Goal: Information Seeking & Learning: Learn about a topic

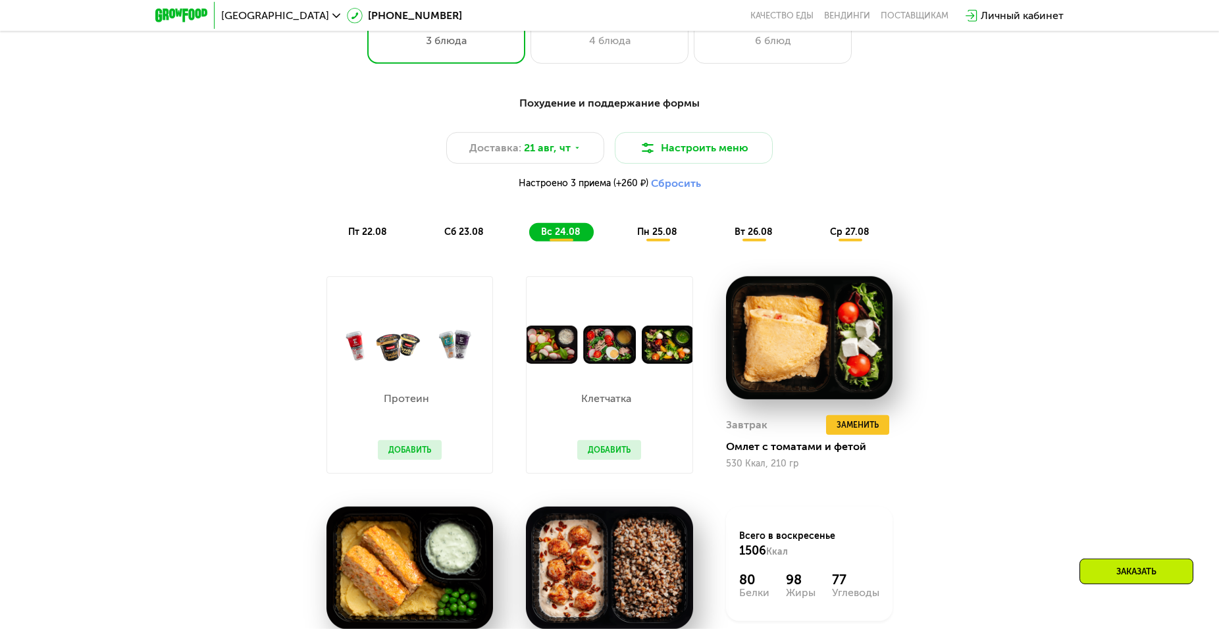
scroll to position [853, 0]
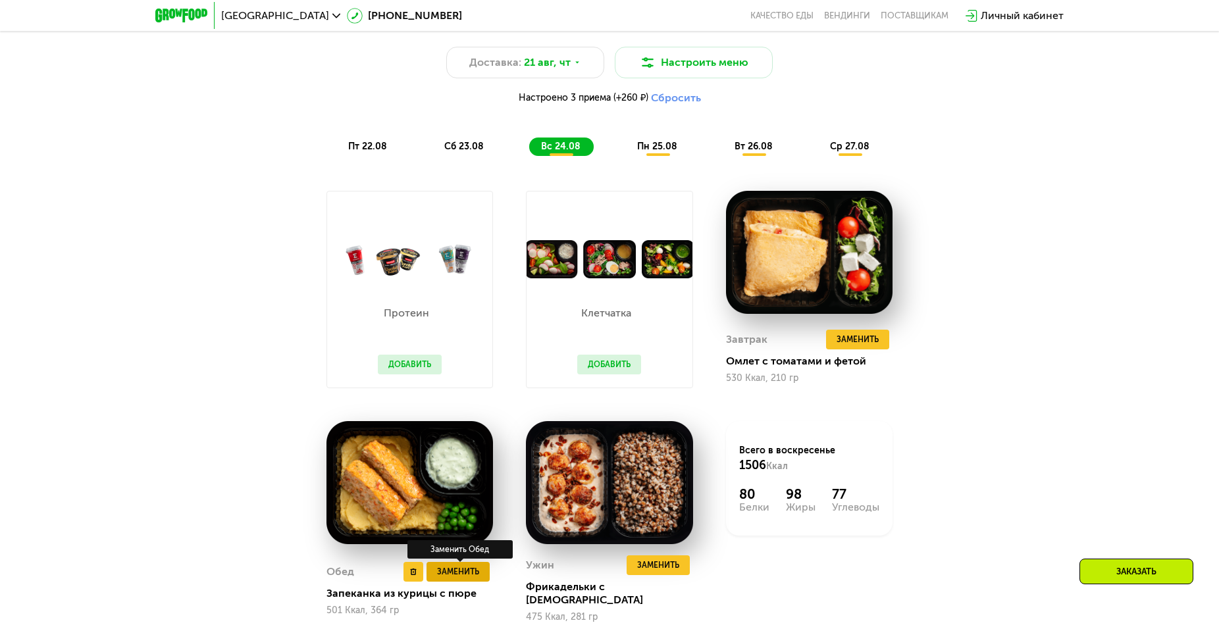
click at [461, 574] on span "Заменить" at bounding box center [458, 571] width 42 height 13
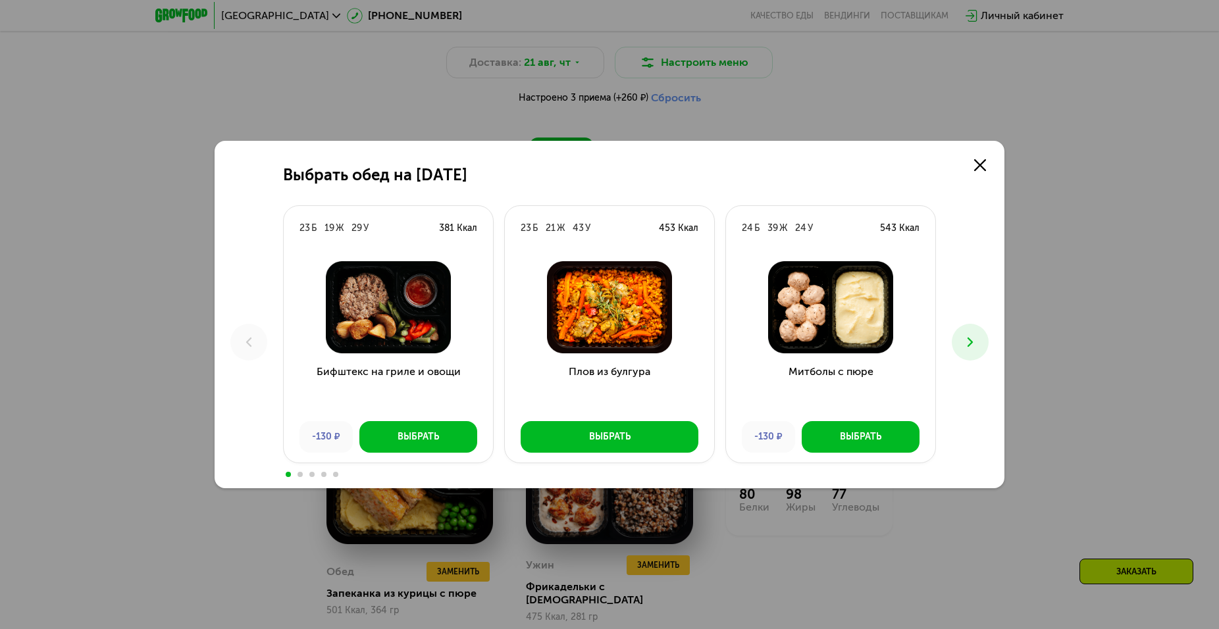
click at [981, 349] on button at bounding box center [970, 342] width 37 height 37
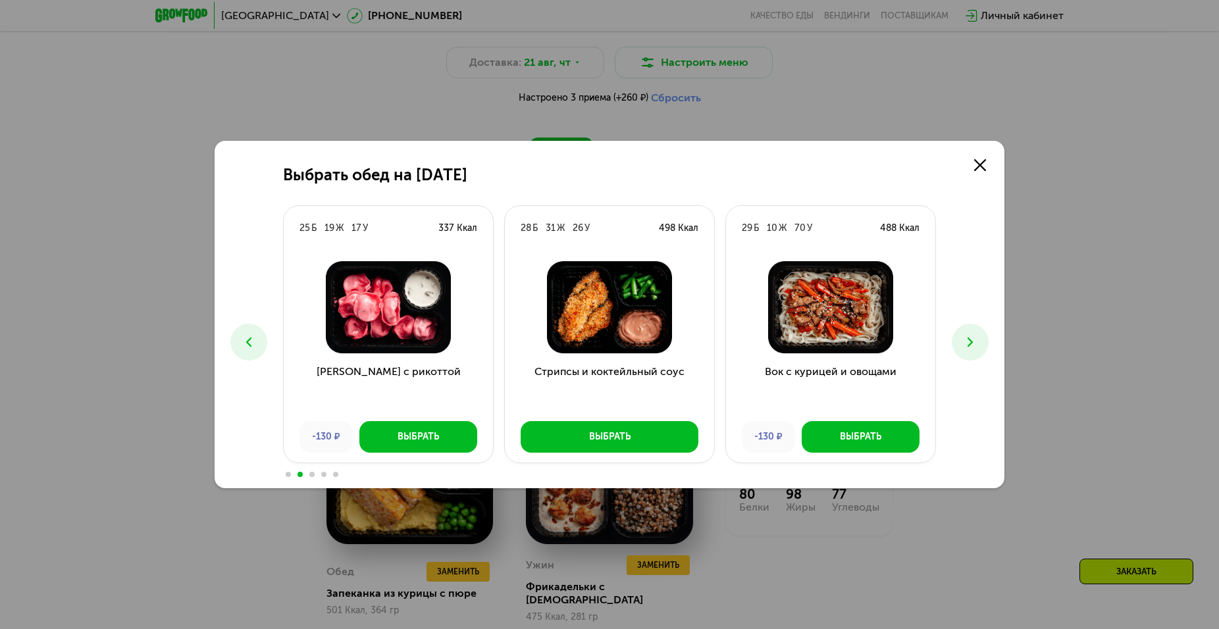
click at [981, 350] on button at bounding box center [970, 342] width 37 height 37
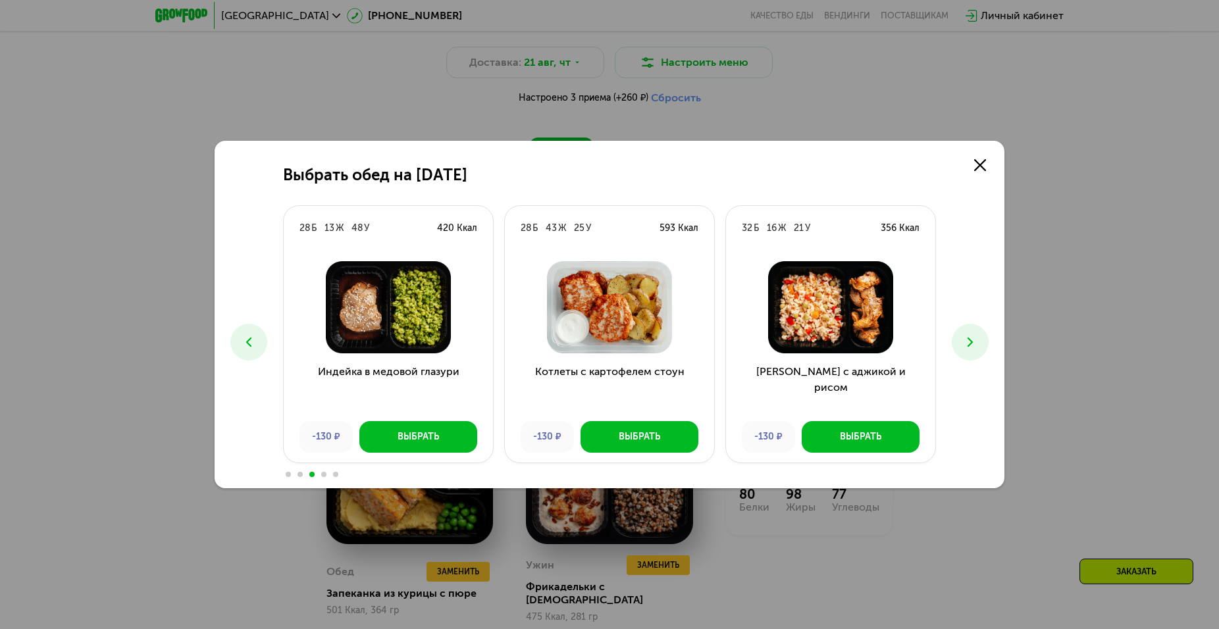
click at [981, 351] on button at bounding box center [970, 342] width 37 height 37
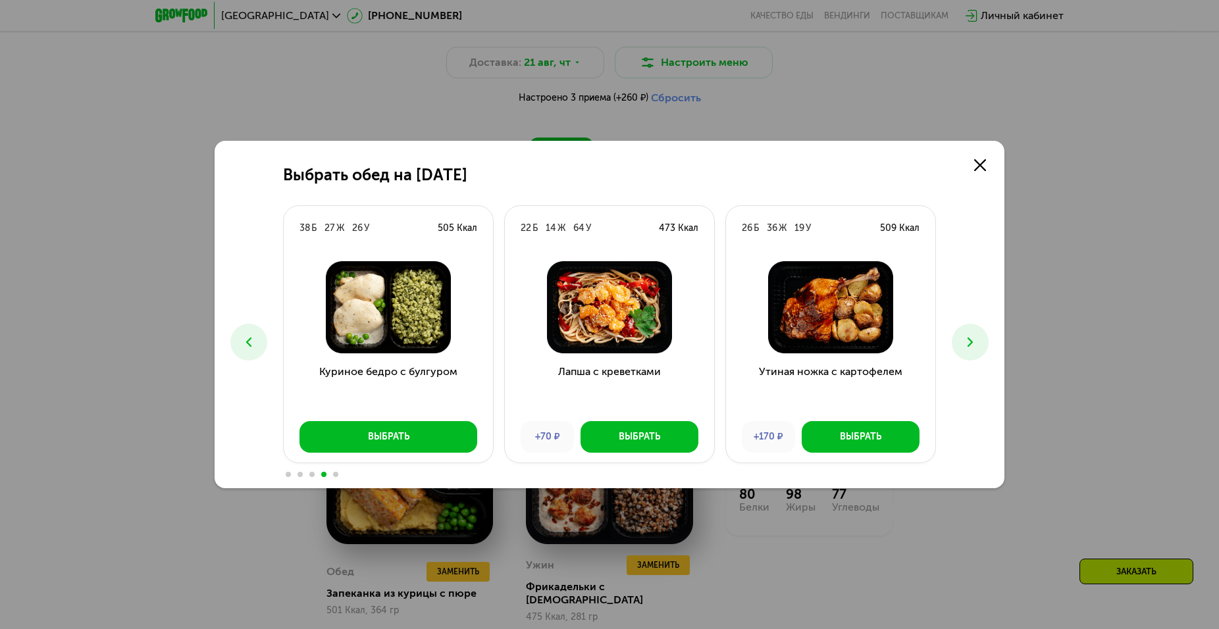
click at [981, 351] on button at bounding box center [970, 342] width 37 height 37
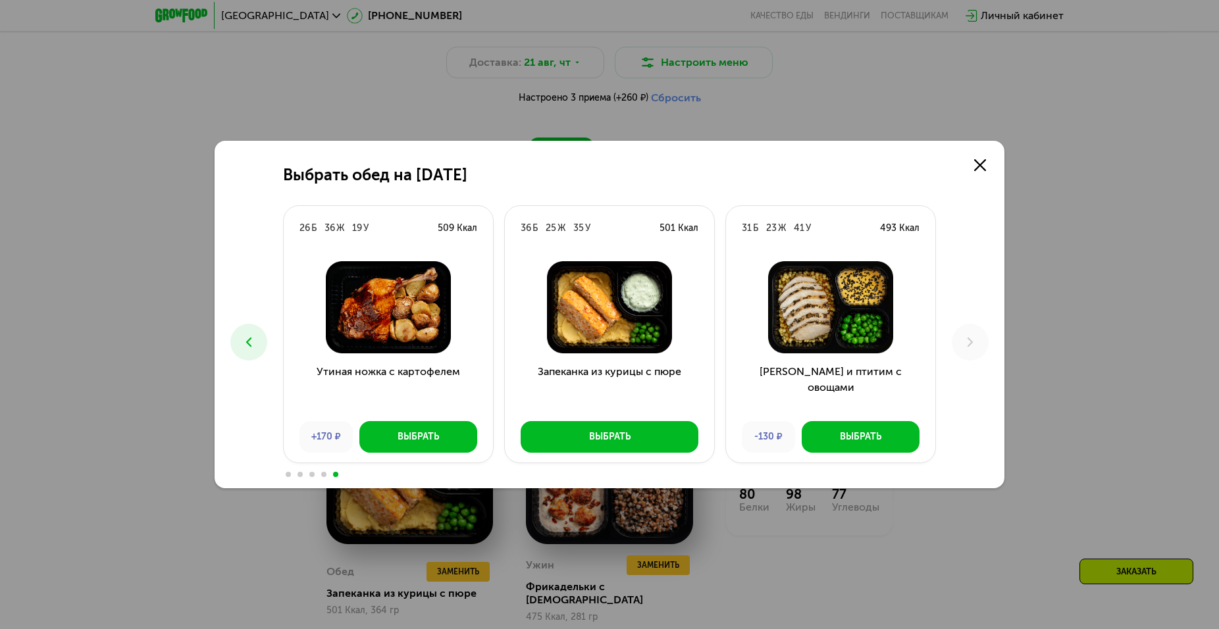
click at [260, 340] on button at bounding box center [248, 342] width 37 height 37
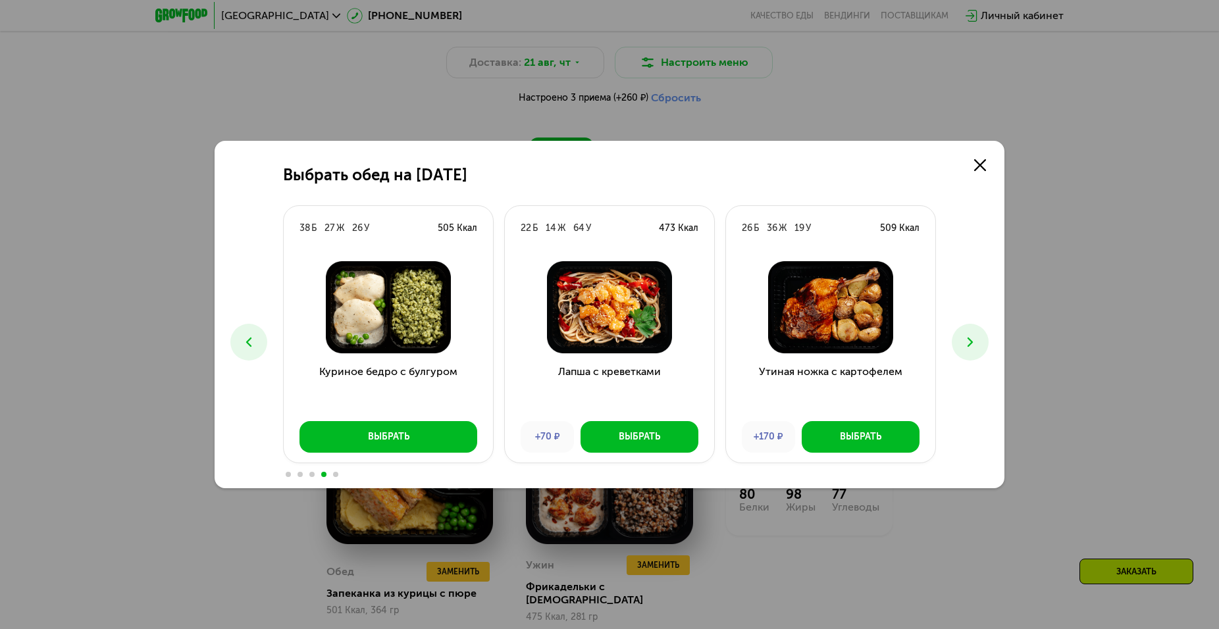
click at [260, 340] on button at bounding box center [248, 342] width 37 height 37
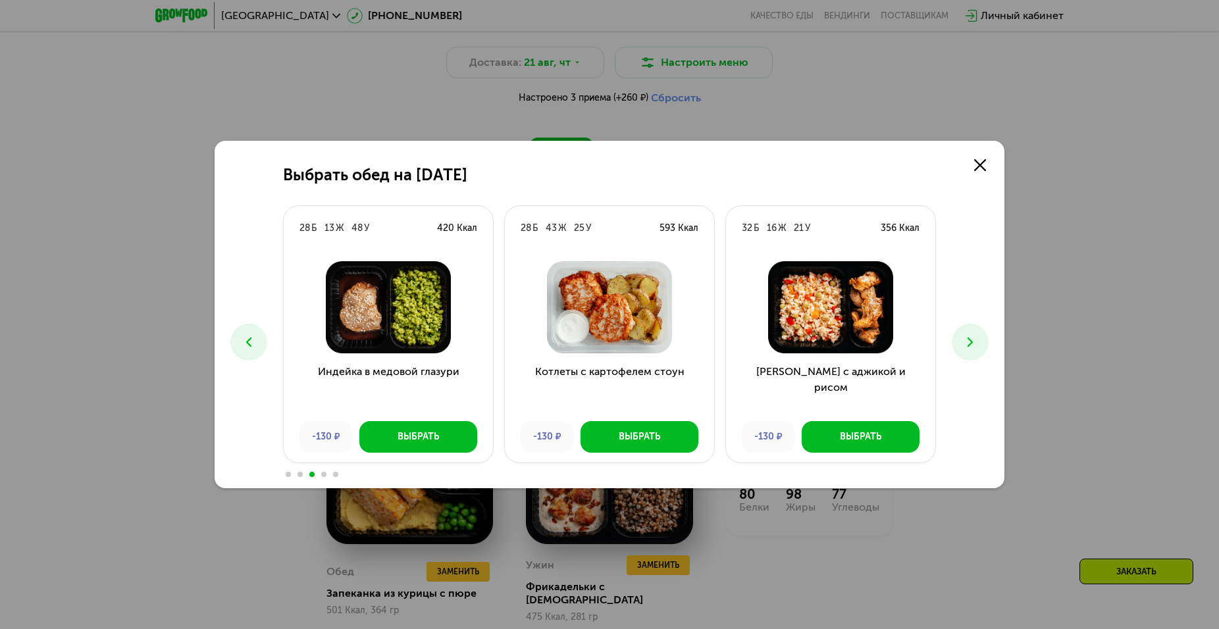
click at [260, 340] on button at bounding box center [248, 342] width 37 height 37
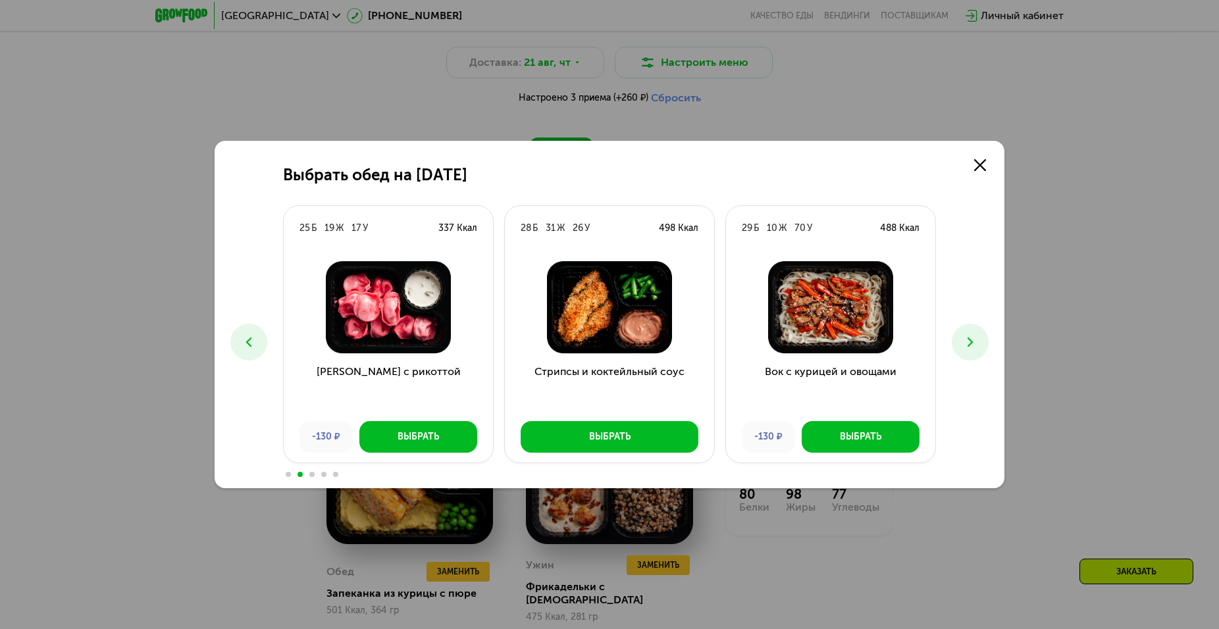
click at [260, 340] on button at bounding box center [248, 342] width 37 height 37
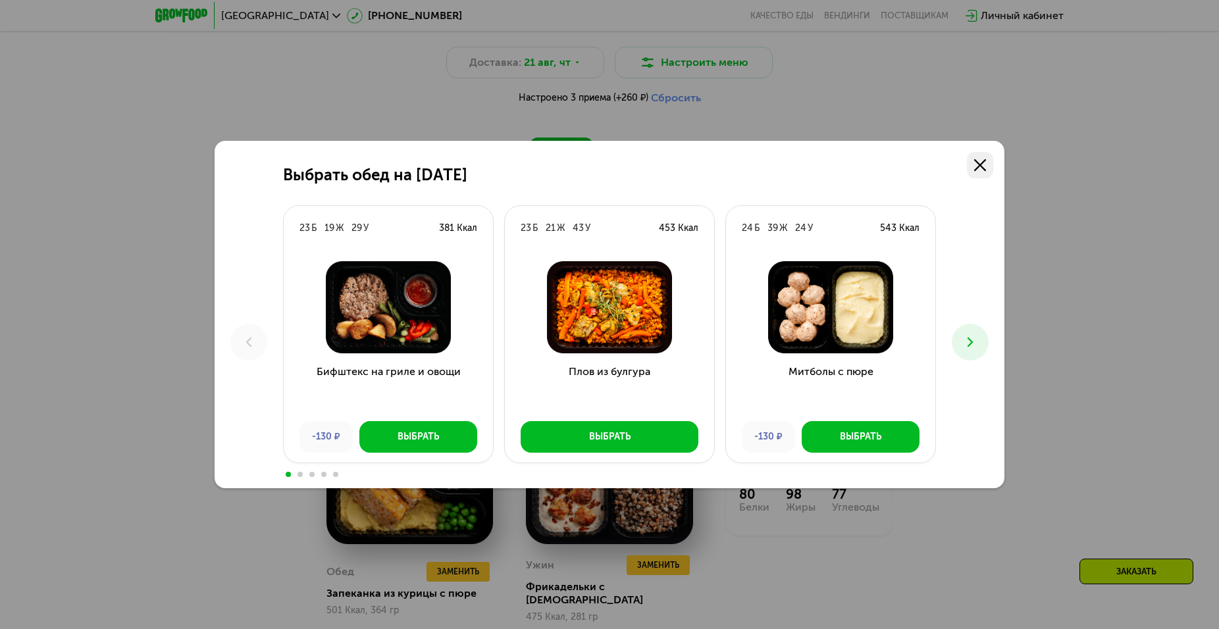
click at [982, 168] on use at bounding box center [980, 165] width 12 height 12
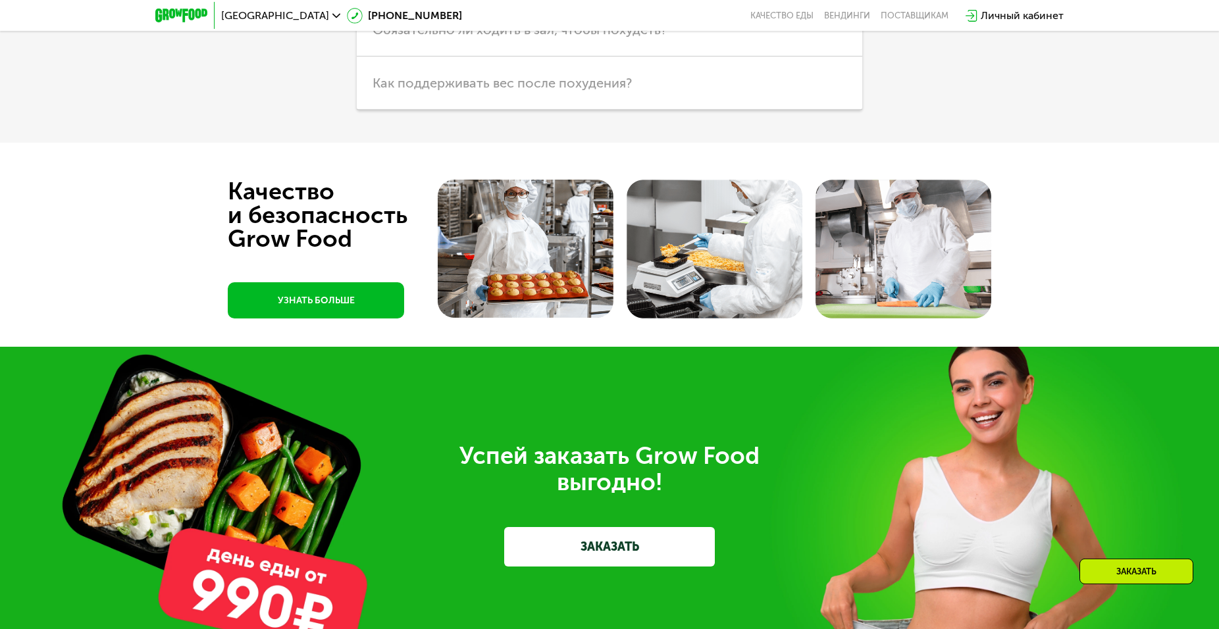
scroll to position [4391, 0]
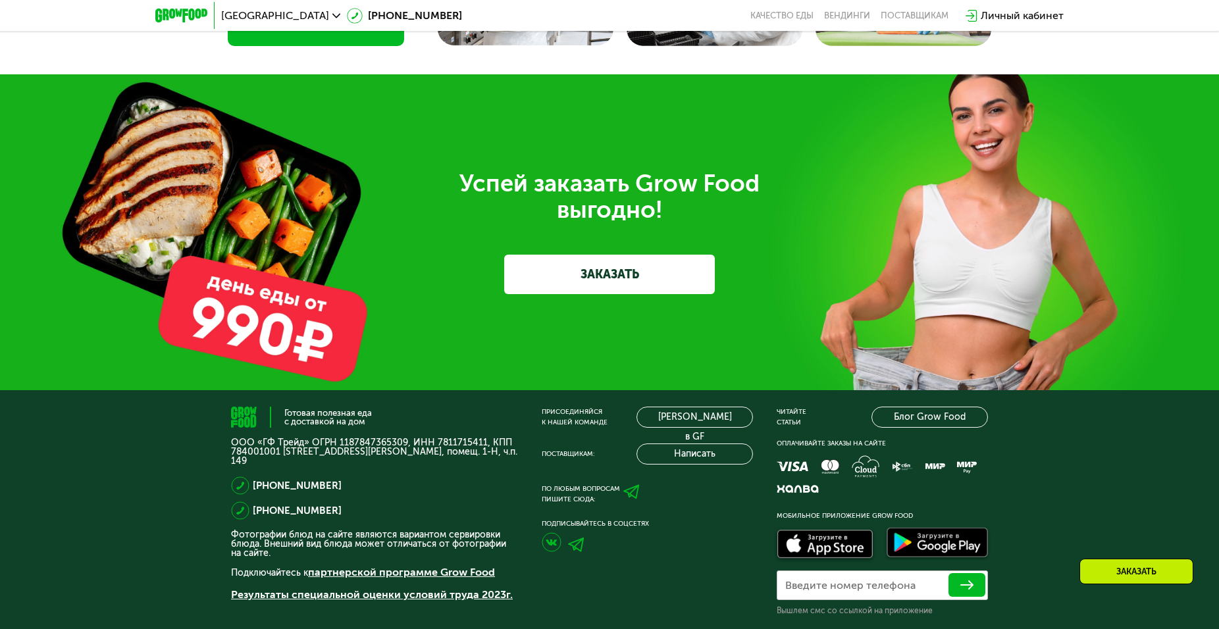
click at [634, 484] on icon at bounding box center [631, 492] width 16 height 16
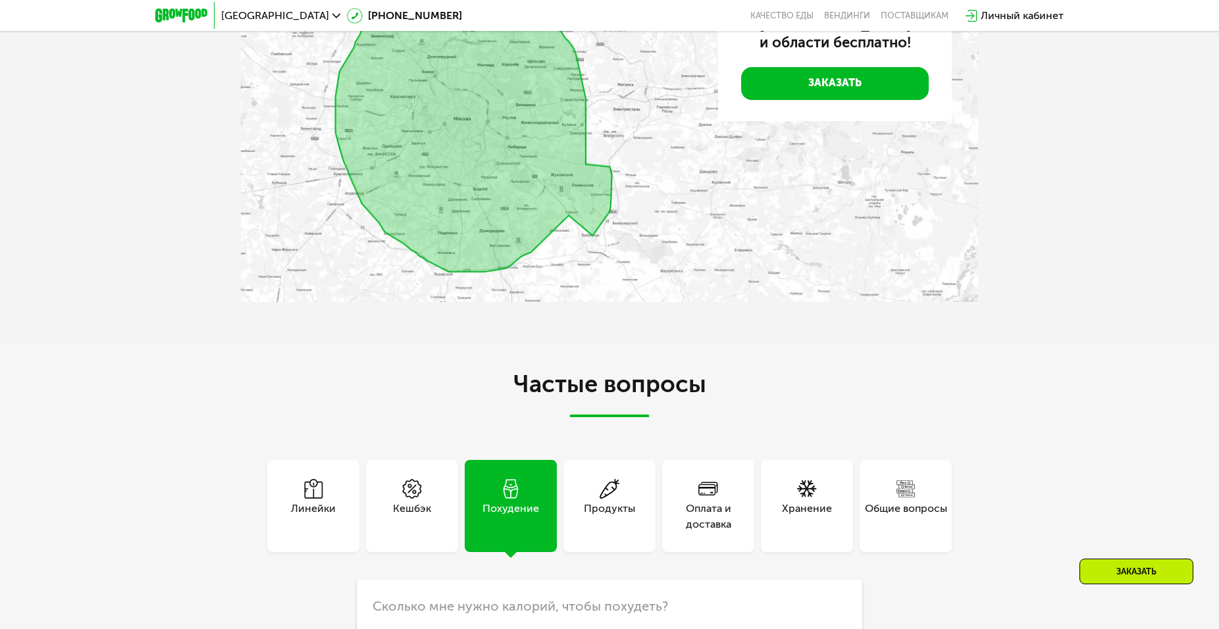
scroll to position [3183, 0]
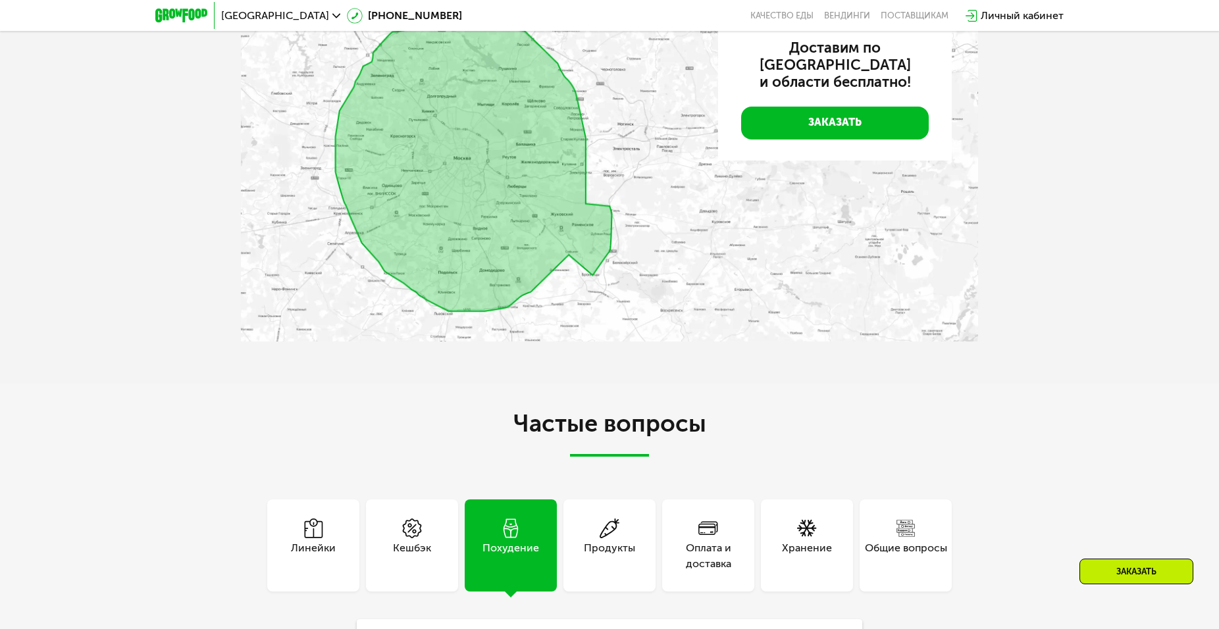
click at [910, 540] on div "Общие вопросы" at bounding box center [906, 556] width 82 height 32
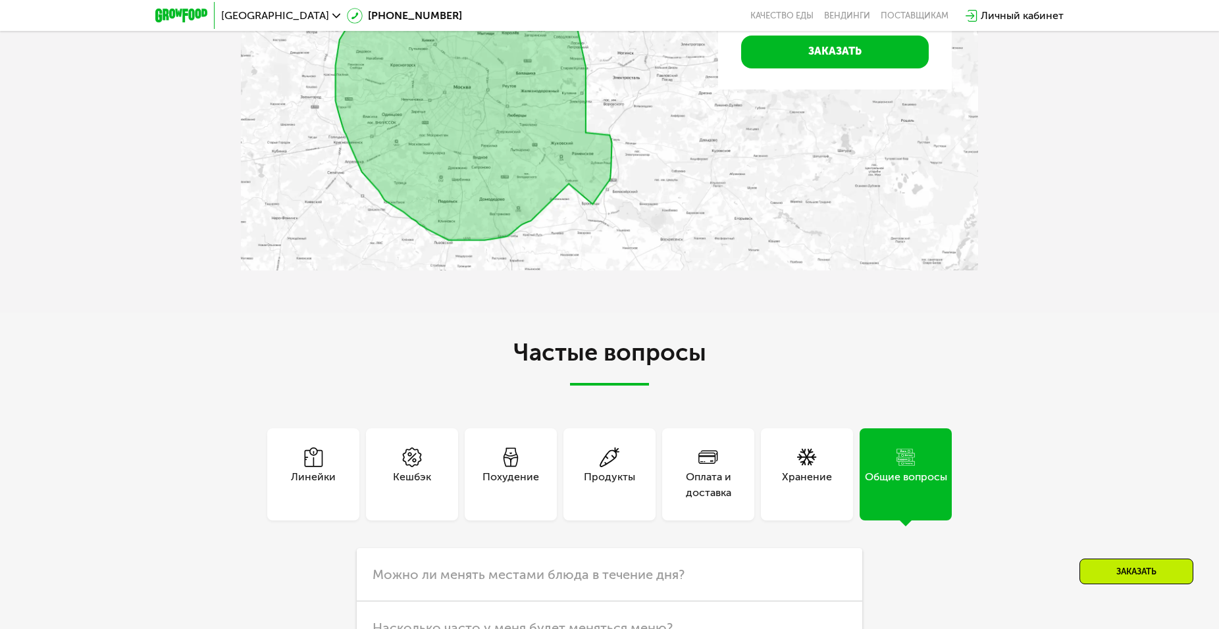
scroll to position [3467, 0]
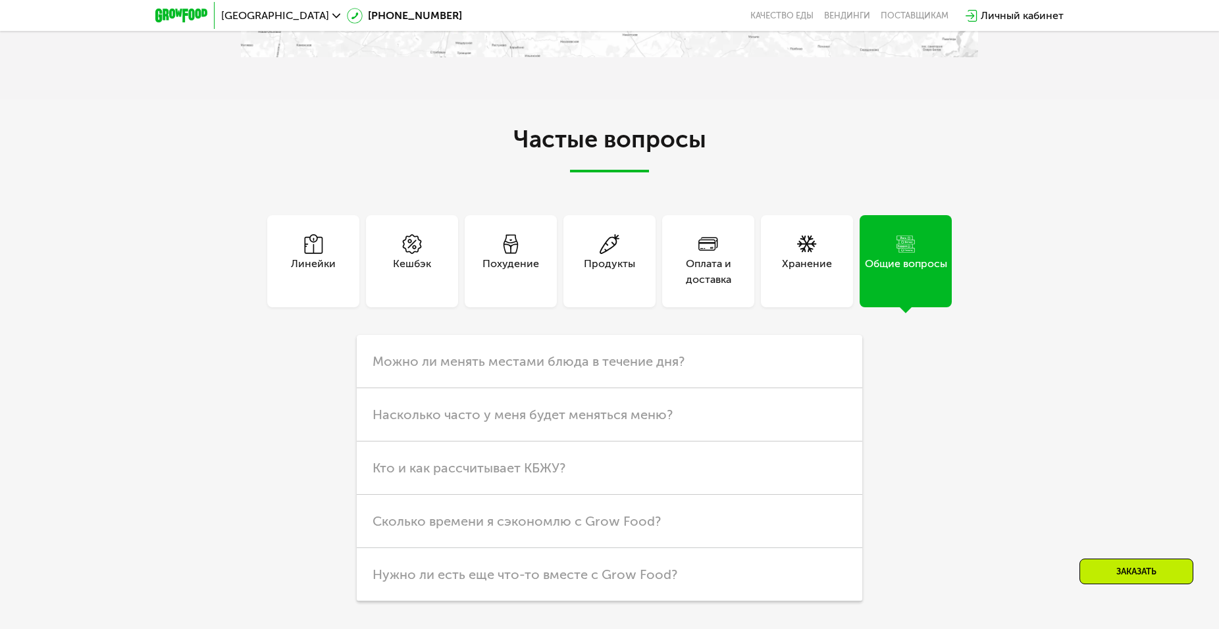
click at [296, 272] on div "Линейки" at bounding box center [313, 272] width 45 height 32
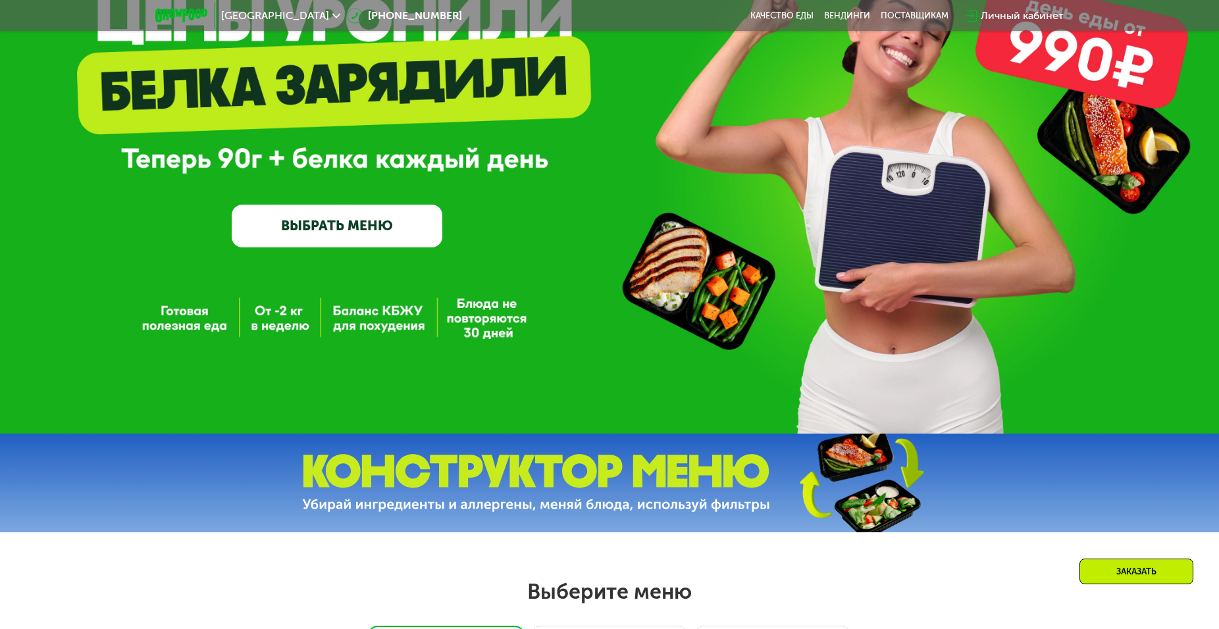
scroll to position [0, 0]
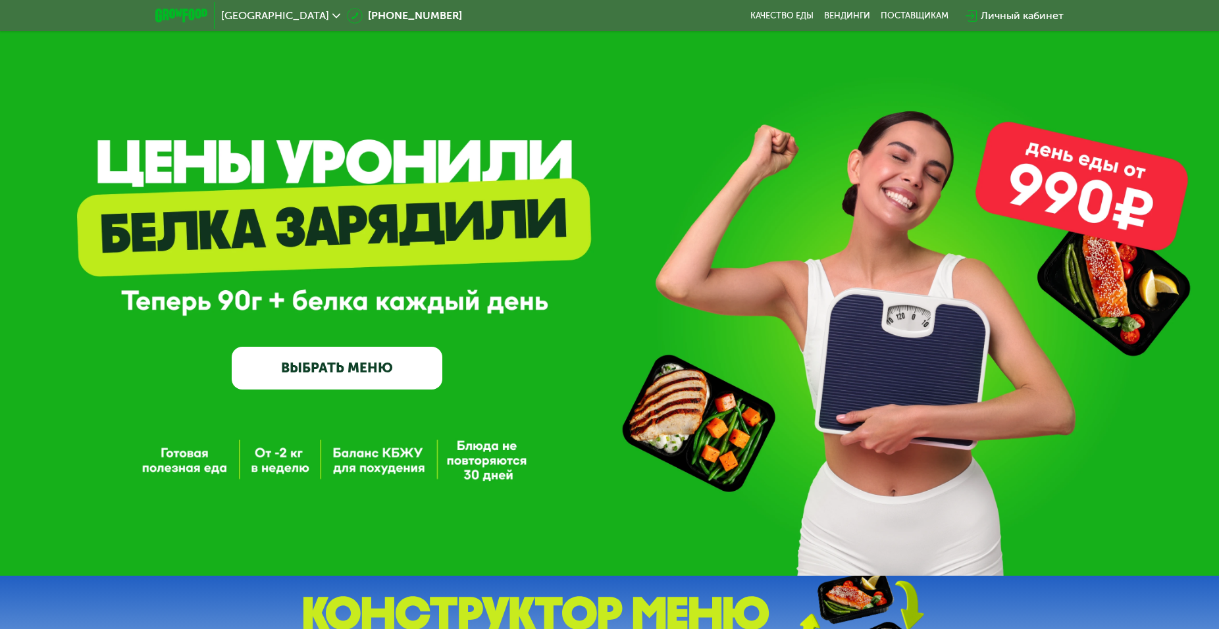
click at [257, 17] on span "[GEOGRAPHIC_DATA]" at bounding box center [275, 16] width 108 height 11
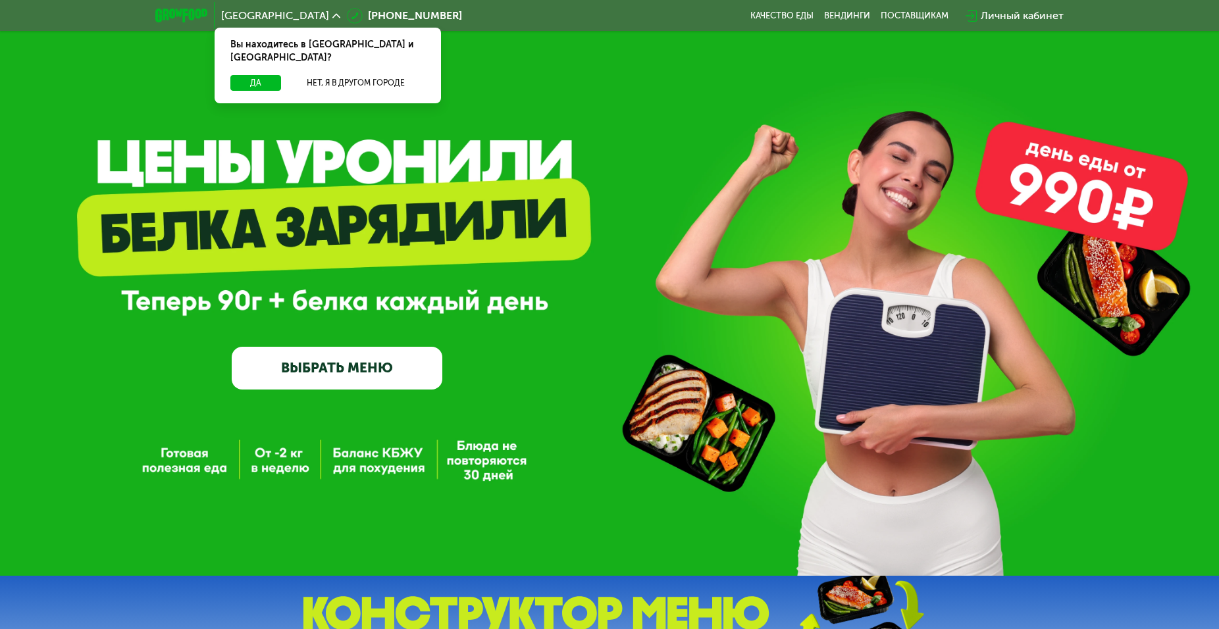
click at [257, 18] on span "[GEOGRAPHIC_DATA]" at bounding box center [275, 16] width 108 height 11
